Goal: Information Seeking & Learning: Find specific fact

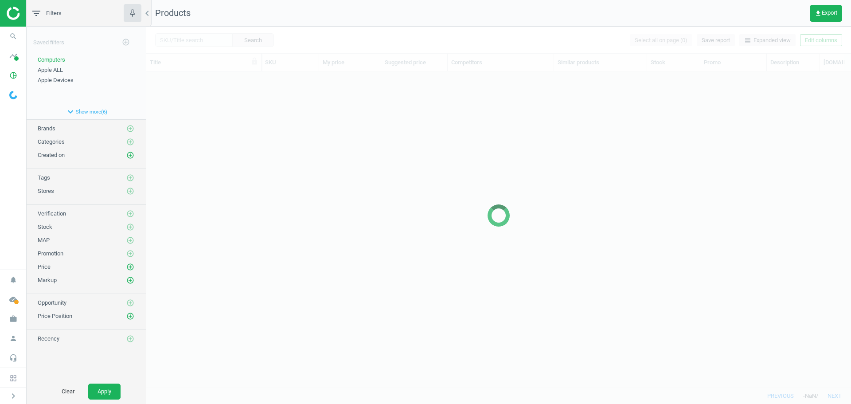
scroll to position [302, 698]
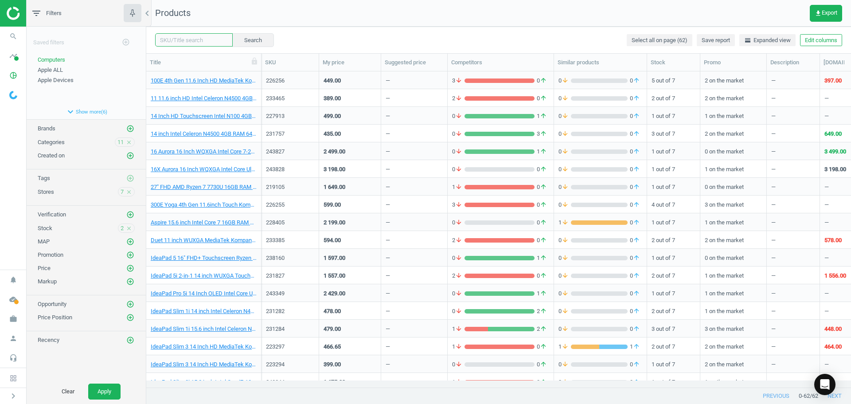
click at [166, 41] on input "text" at bounding box center [194, 39] width 78 height 13
type input "244078"
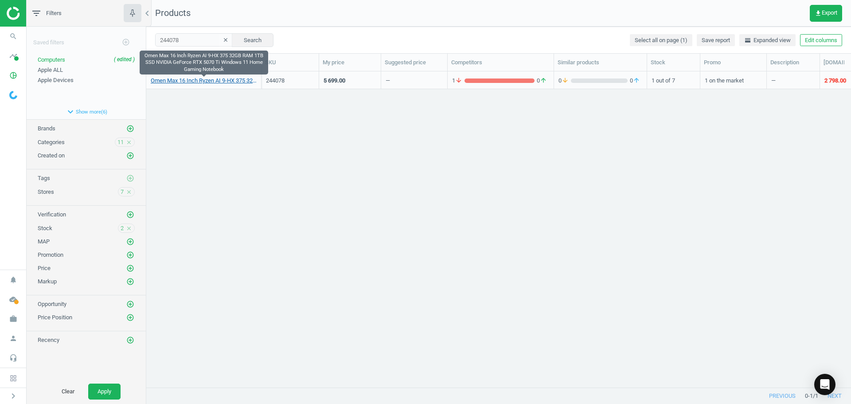
click at [161, 81] on link "Omen Max 16 Inch Ryzen AI 9-HX 375 32GB RAM 1TB SSD NVIDIA GeForce RTX 5070 Ti …" at bounding box center [204, 81] width 106 height 8
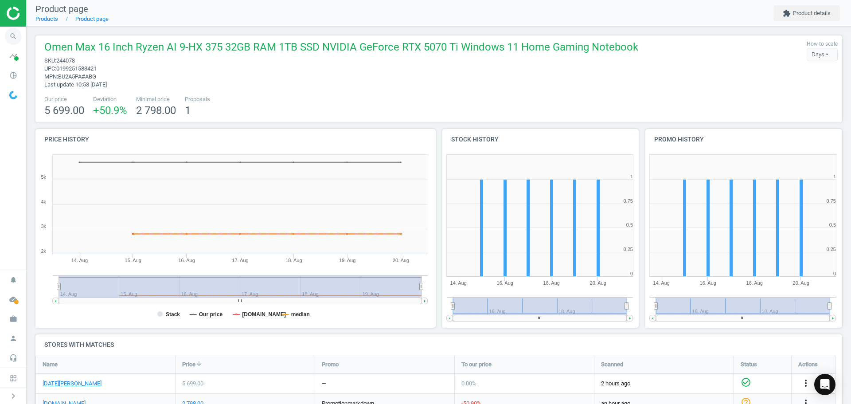
click at [11, 39] on icon "search" at bounding box center [13, 36] width 17 height 17
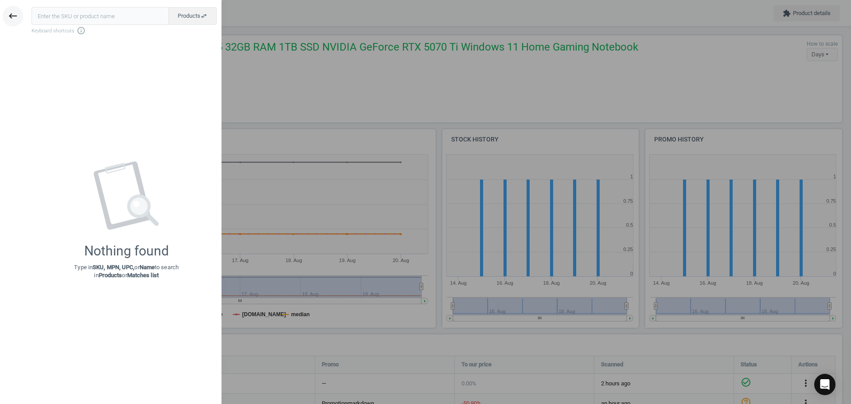
click at [18, 18] on icon "keyboard_backspace" at bounding box center [13, 16] width 11 height 11
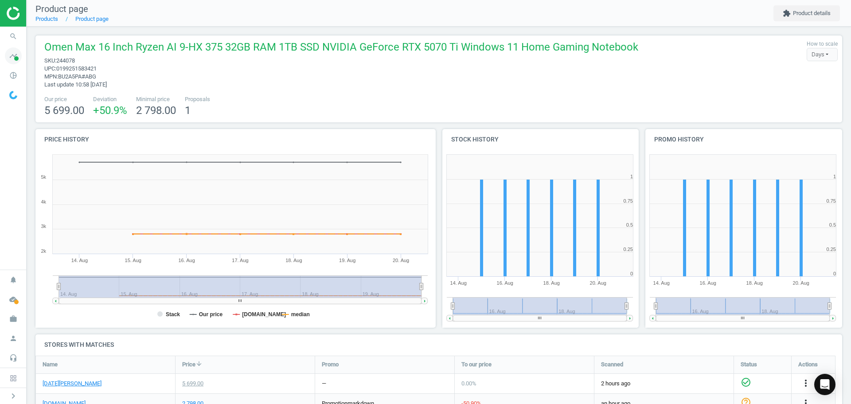
click at [10, 53] on icon "timeline" at bounding box center [13, 55] width 17 height 17
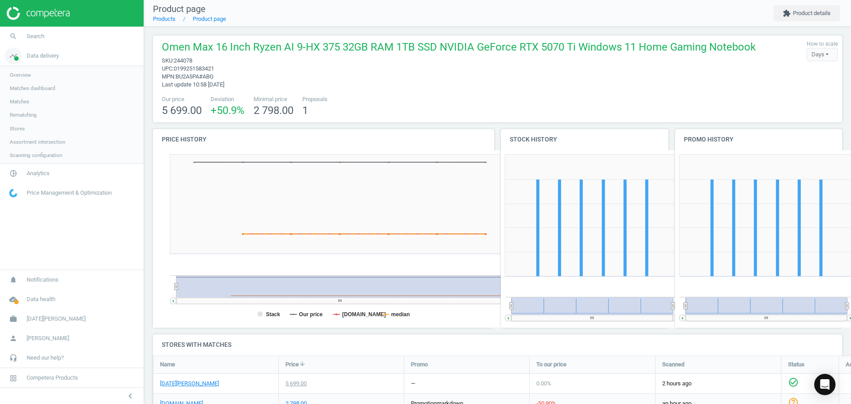
scroll to position [167, 697]
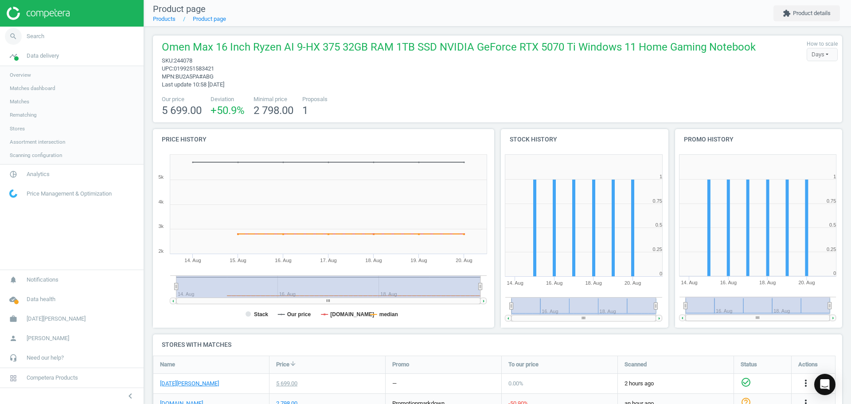
click at [39, 34] on span "Search" at bounding box center [36, 36] width 18 height 8
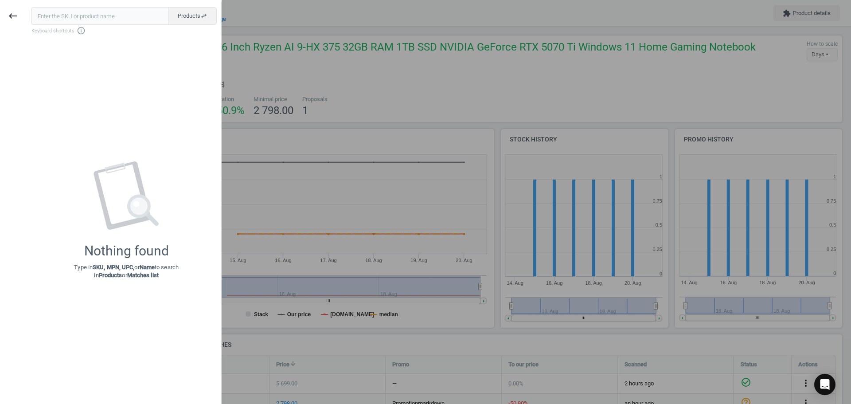
click at [63, 15] on input "text" at bounding box center [99, 16] width 137 height 18
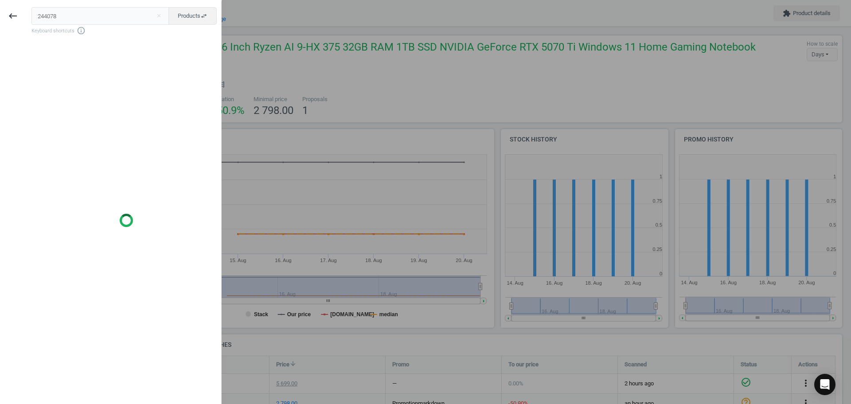
type input "244078"
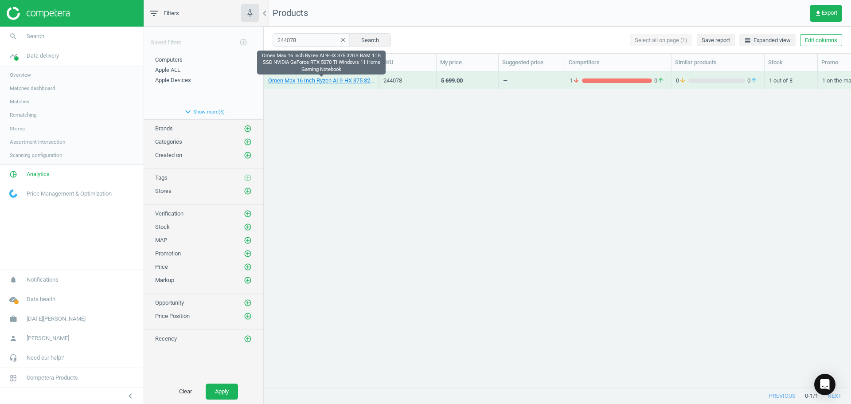
drag, startPoint x: 321, startPoint y: 80, endPoint x: 299, endPoint y: 103, distance: 31.7
click at [299, 103] on div "Omen Max 16 Inch Ryzen AI 9-HX 375 32GB RAM 1TB SSD NVIDIA GeForce RTX 5070 Ti …" at bounding box center [558, 225] width 588 height 309
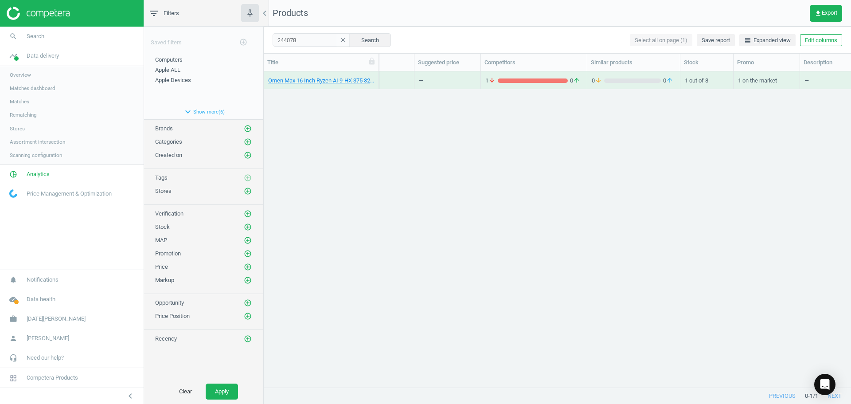
scroll to position [0, 267]
click at [443, 81] on div "grid" at bounding box center [450, 80] width 57 height 4
click at [591, 256] on div "Omen Max 16 Inch Ryzen AI 9-HX 375 32GB RAM 1TB SSD NVIDIA GeForce RTX 5070 Ti …" at bounding box center [558, 225] width 588 height 309
click at [330, 190] on div "Omen Max 16 Inch Ryzen AI 9-HX 375 32GB RAM 1TB SSD NVIDIA GeForce RTX 5070 Ti …" at bounding box center [558, 225] width 588 height 309
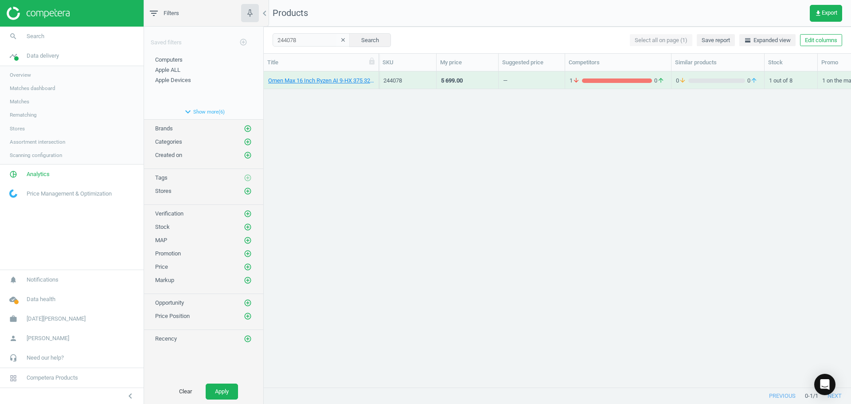
click at [470, 259] on div "Omen Max 16 Inch Ryzen AI 9-HX 375 32GB RAM 1TB SSD NVIDIA GeForce RTX 5070 Ti …" at bounding box center [558, 225] width 588 height 309
click at [175, 58] on span "Computers" at bounding box center [168, 59] width 27 height 7
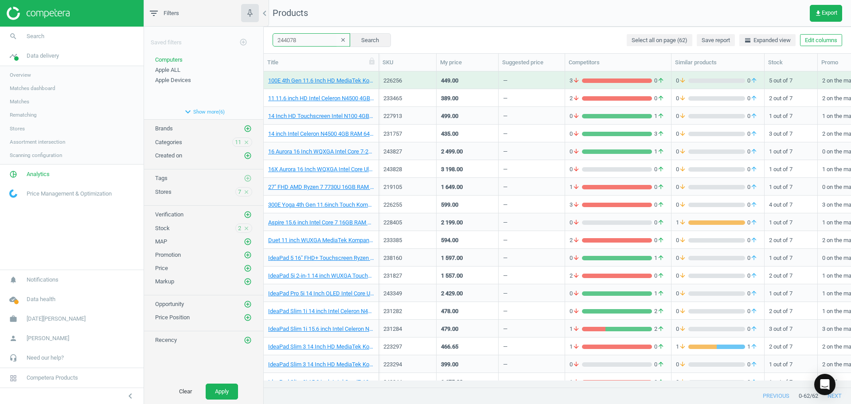
click at [302, 36] on input "244078" at bounding box center [312, 39] width 78 height 13
click at [368, 43] on button "Search" at bounding box center [370, 39] width 42 height 13
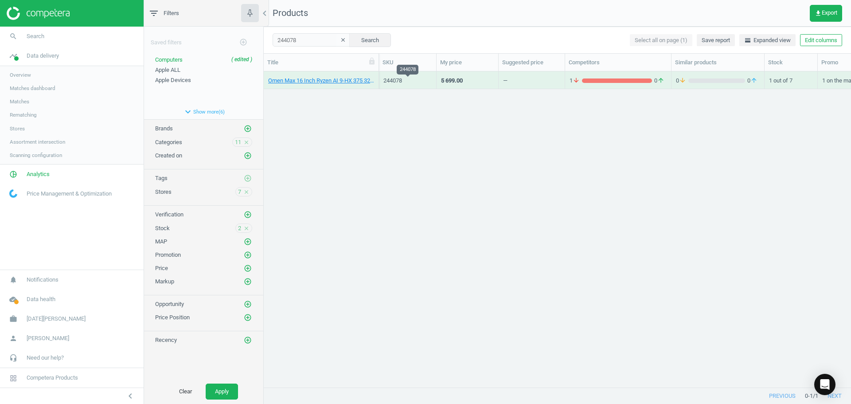
click at [427, 82] on div "244078" at bounding box center [408, 81] width 48 height 8
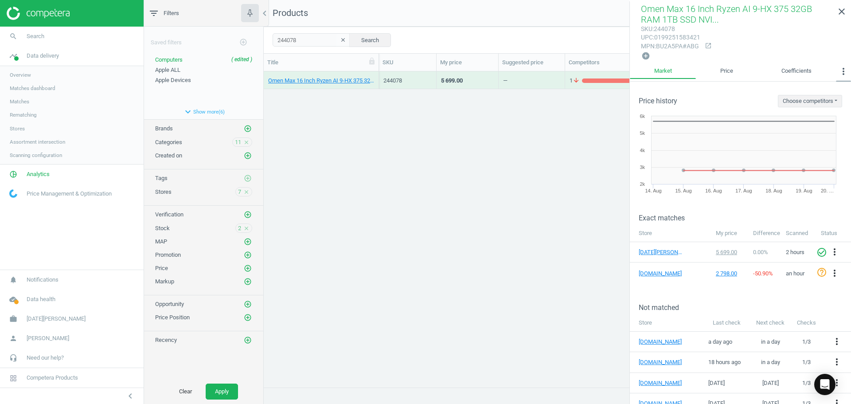
click at [842, 70] on icon "more_vert" at bounding box center [843, 71] width 11 height 11
click at [828, 91] on button "Similar matches" at bounding box center [822, 89] width 58 height 11
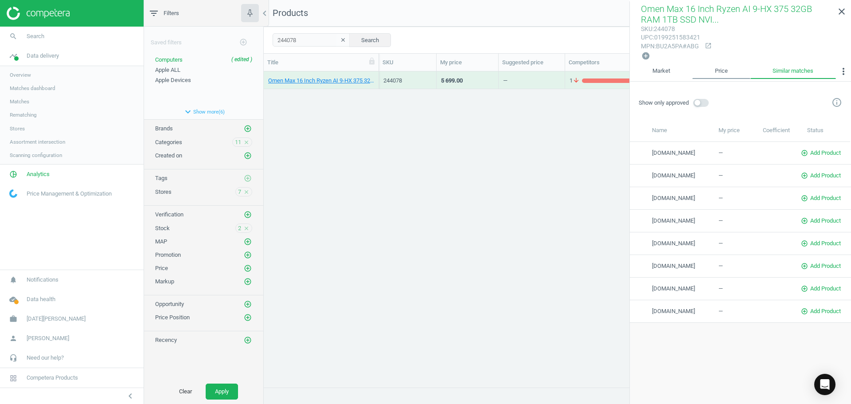
click at [731, 75] on link "Price" at bounding box center [722, 71] width 58 height 15
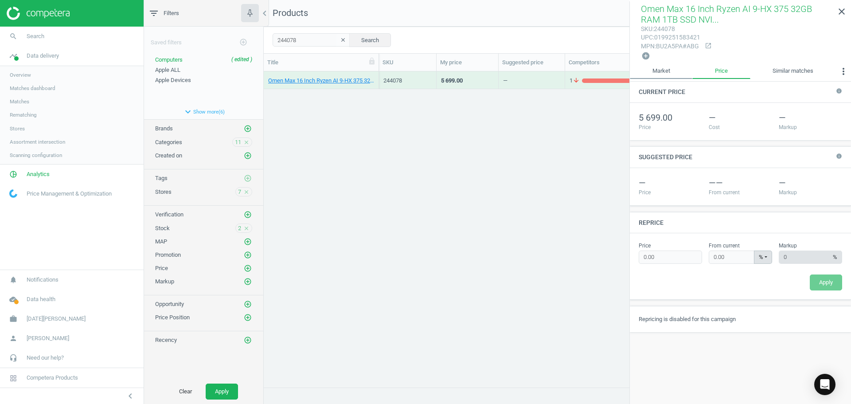
click at [662, 76] on link "Market" at bounding box center [661, 71] width 63 height 15
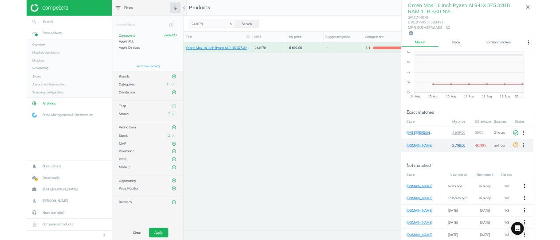
scroll to position [44, 0]
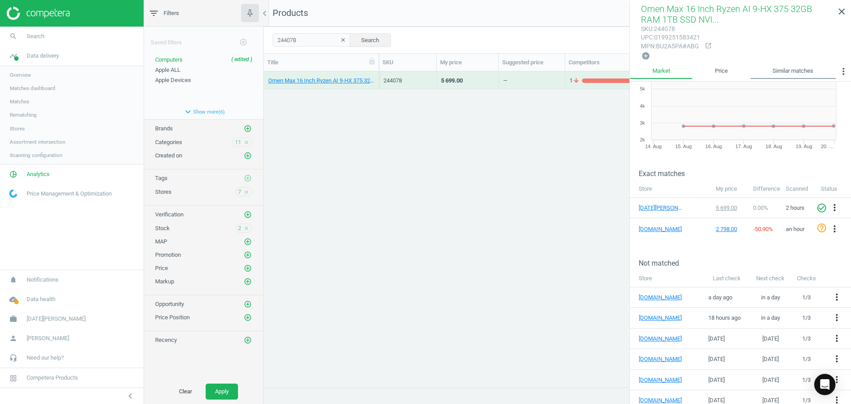
click at [791, 72] on link "Similar matches" at bounding box center [794, 71] width 86 height 15
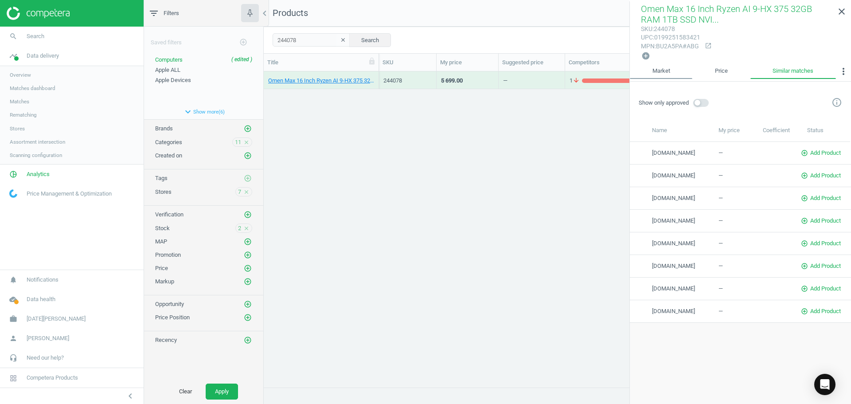
click at [659, 75] on link "Market" at bounding box center [661, 71] width 63 height 15
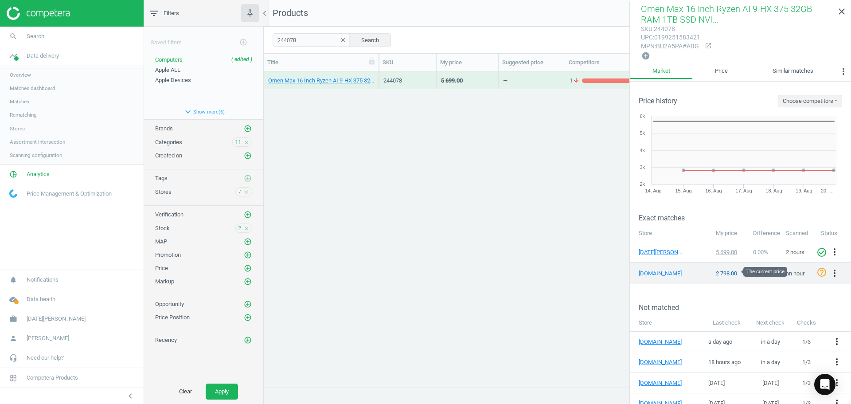
click at [718, 270] on div "2 798.00" at bounding box center [730, 274] width 29 height 8
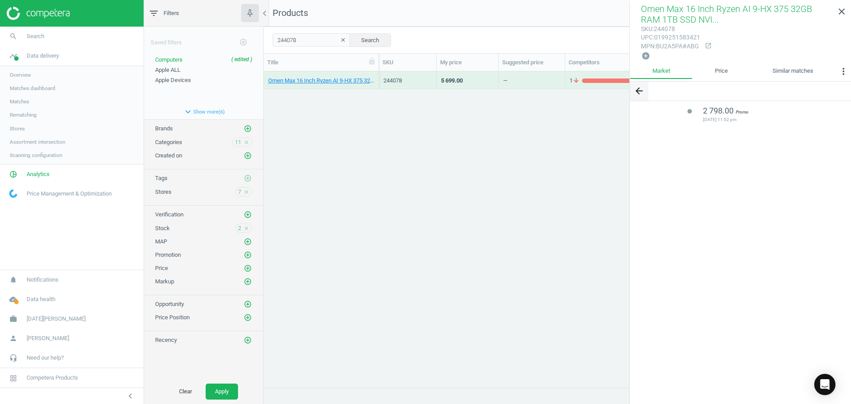
click at [639, 94] on icon "arrow_back" at bounding box center [639, 91] width 11 height 11
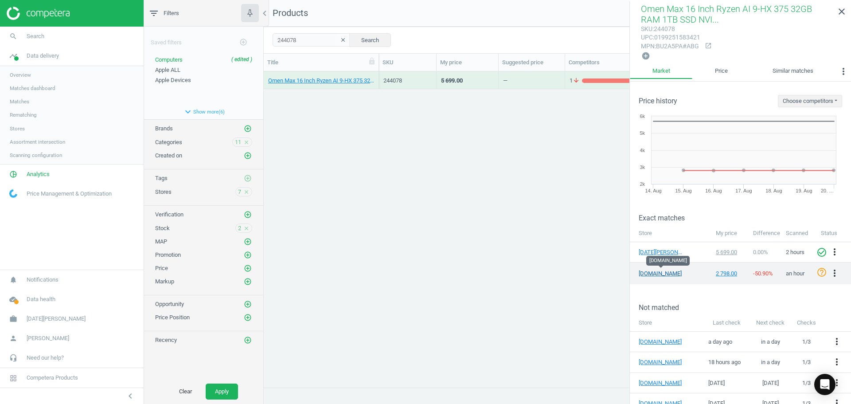
click at [651, 274] on link "[DOMAIN_NAME]" at bounding box center [661, 274] width 44 height 8
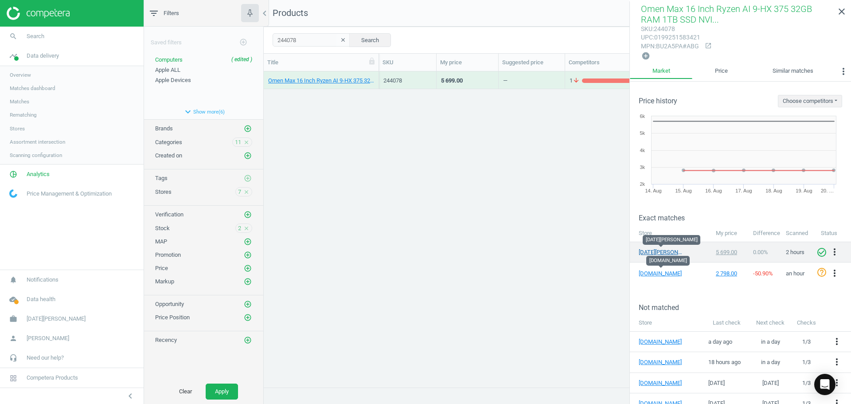
click at [647, 248] on link "[DATE][PERSON_NAME]" at bounding box center [661, 252] width 44 height 8
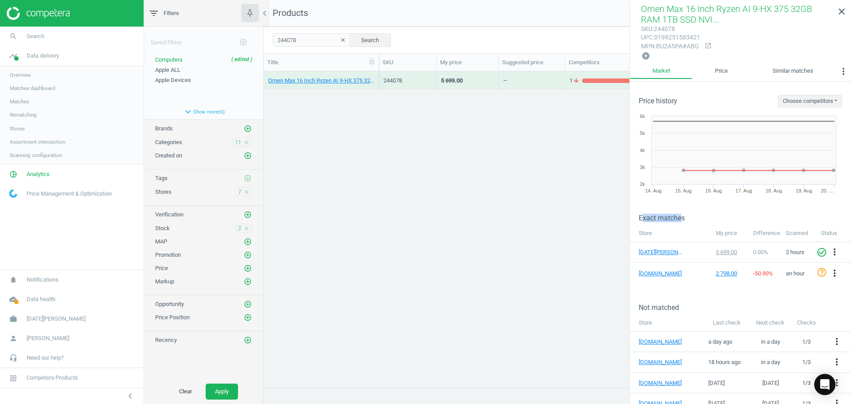
drag, startPoint x: 642, startPoint y: 217, endPoint x: 682, endPoint y: 220, distance: 39.1
click at [682, 220] on h3 "Exact matches" at bounding box center [745, 218] width 212 height 8
click at [689, 284] on div "arrow_back Price history Choose competitors [DOMAIN_NAME] Created with Highstoc…" at bounding box center [740, 244] width 221 height 324
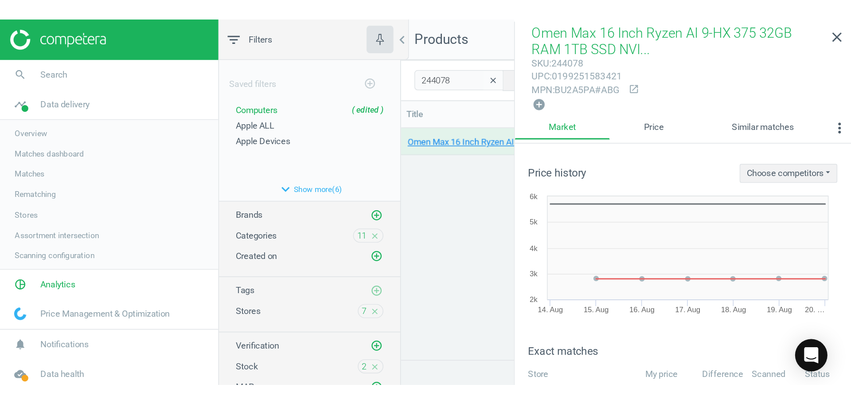
scroll to position [302, 581]
